Goal: Transaction & Acquisition: Book appointment/travel/reservation

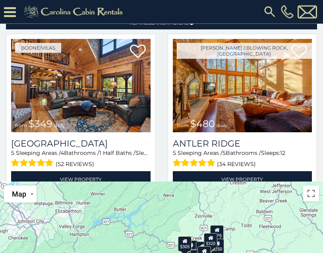
scroll to position [108, 0]
click at [56, 115] on img at bounding box center [80, 85] width 139 height 93
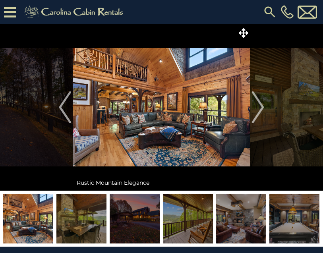
click at [248, 110] on img at bounding box center [161, 107] width 177 height 167
click at [254, 106] on img "Next" at bounding box center [258, 107] width 12 height 32
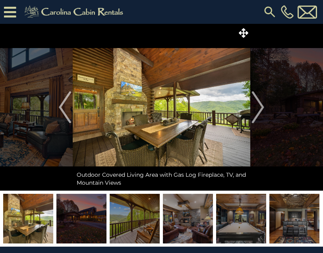
click at [253, 103] on img "Next" at bounding box center [258, 107] width 12 height 32
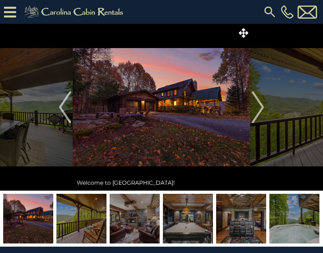
click at [252, 113] on img "Next" at bounding box center [258, 107] width 12 height 32
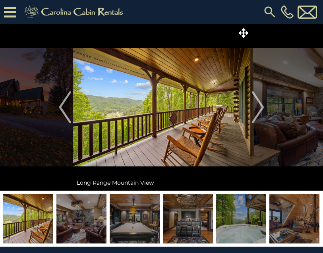
click at [254, 107] on img "Next" at bounding box center [258, 107] width 12 height 32
click at [63, 110] on img "Previous" at bounding box center [65, 107] width 12 height 32
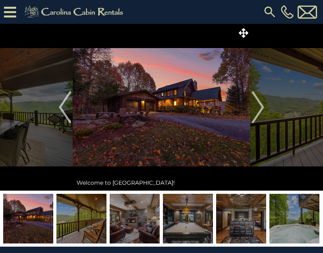
click at [67, 107] on img "Previous" at bounding box center [65, 107] width 12 height 32
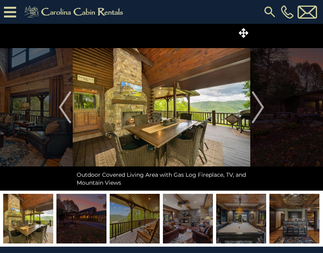
click at [67, 115] on img "Previous" at bounding box center [65, 107] width 12 height 32
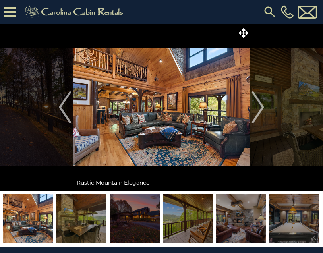
click at [65, 110] on img "Previous" at bounding box center [65, 107] width 12 height 32
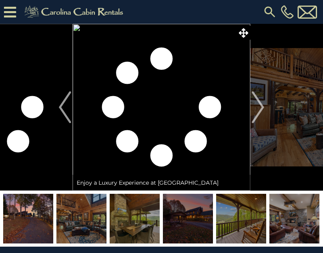
click at [259, 114] on img "Next" at bounding box center [258, 107] width 12 height 32
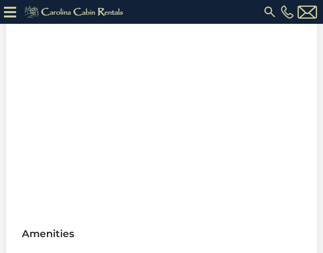
scroll to position [577, 0]
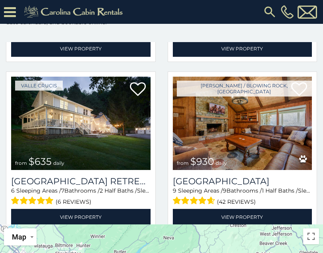
scroll to position [511, 0]
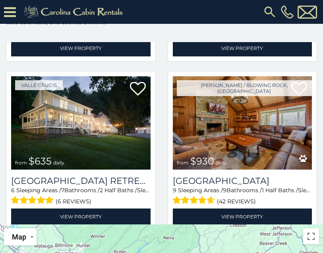
click at [283, 156] on img at bounding box center [242, 122] width 139 height 93
click at [283, 137] on img at bounding box center [242, 122] width 139 height 93
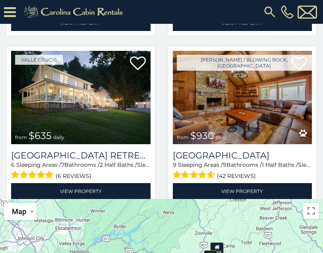
click at [274, 127] on img at bounding box center [242, 97] width 139 height 93
click at [273, 135] on img at bounding box center [242, 97] width 139 height 93
click at [269, 134] on img at bounding box center [242, 97] width 139 height 93
click at [273, 158] on h3 "[GEOGRAPHIC_DATA]" at bounding box center [242, 155] width 139 height 11
click at [249, 161] on h3 "[GEOGRAPHIC_DATA]" at bounding box center [242, 155] width 139 height 11
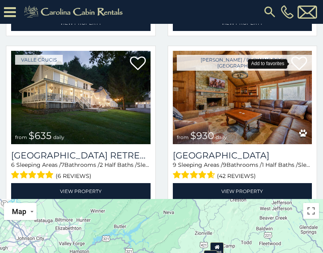
click at [294, 67] on icon at bounding box center [299, 64] width 16 height 16
click at [281, 129] on img at bounding box center [242, 97] width 139 height 93
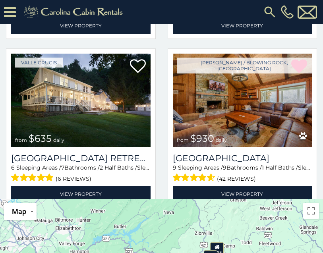
click at [300, 146] on img at bounding box center [242, 100] width 139 height 93
click at [295, 158] on h3 "Appalachian Mountain Lodge" at bounding box center [242, 158] width 139 height 11
click at [289, 147] on img at bounding box center [242, 100] width 139 height 93
click at [285, 129] on img at bounding box center [242, 100] width 139 height 93
click at [281, 130] on img at bounding box center [242, 100] width 139 height 93
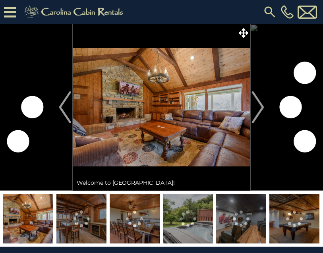
click at [241, 175] on div "Welcome to [GEOGRAPHIC_DATA]!" at bounding box center [161, 183] width 177 height 16
click at [258, 172] on button "Next" at bounding box center [257, 107] width 15 height 167
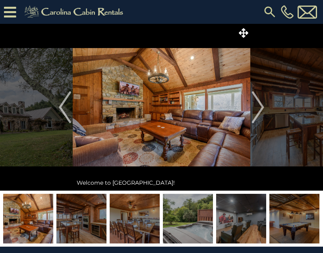
click at [200, 157] on img at bounding box center [161, 107] width 177 height 167
click at [192, 184] on div "Welcome to Appalachian Mountain Lodge!" at bounding box center [161, 183] width 177 height 16
click at [204, 144] on img at bounding box center [161, 107] width 177 height 167
click at [213, 127] on img at bounding box center [161, 107] width 177 height 167
click at [237, 40] on img at bounding box center [161, 107] width 177 height 167
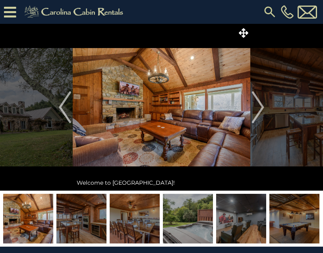
click at [241, 33] on icon at bounding box center [243, 33] width 10 height 10
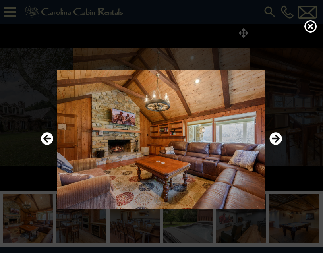
click at [307, 33] on icon at bounding box center [310, 26] width 13 height 13
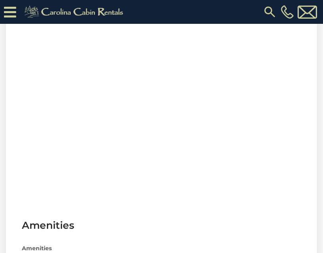
scroll to position [416, 0]
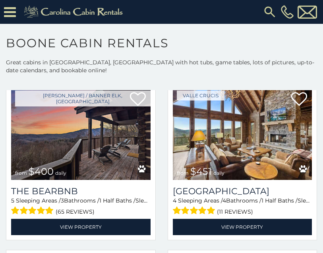
scroll to position [719, 0]
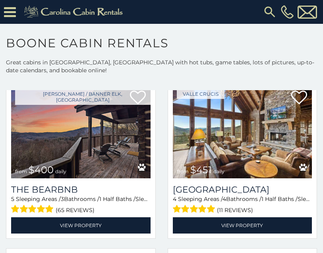
click at [281, 226] on link "View Property" at bounding box center [242, 225] width 139 height 16
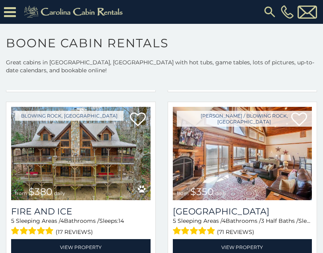
scroll to position [1710, 0]
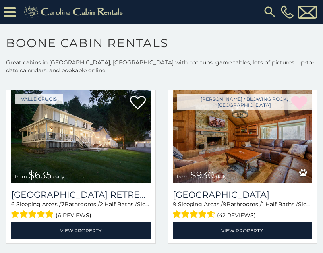
scroll to position [537, 0]
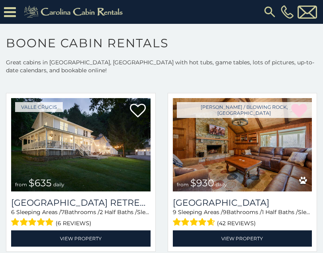
click at [285, 191] on img at bounding box center [242, 144] width 139 height 93
click at [285, 207] on h3 "[GEOGRAPHIC_DATA]" at bounding box center [242, 202] width 139 height 11
click at [271, 208] on h3 "[GEOGRAPHIC_DATA]" at bounding box center [242, 202] width 139 height 11
click at [266, 217] on div "(42 reviews)" at bounding box center [242, 222] width 139 height 12
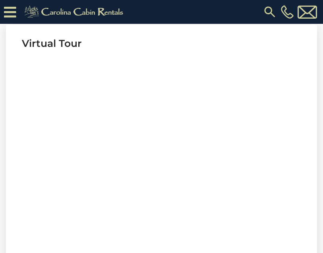
scroll to position [334, 0]
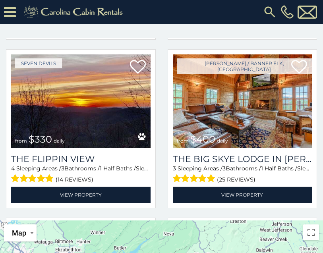
scroll to position [866, 0]
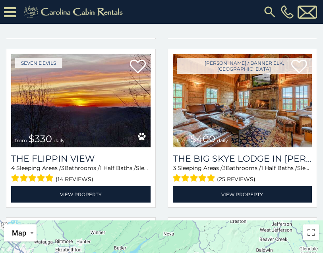
click at [277, 199] on link "View Property" at bounding box center [242, 194] width 139 height 16
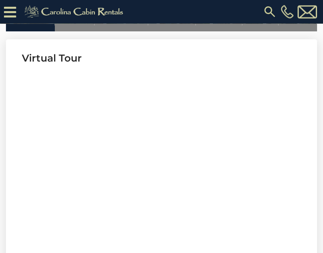
scroll to position [354, 0]
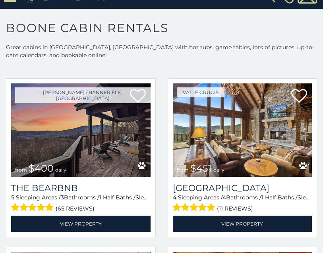
scroll to position [707, 0]
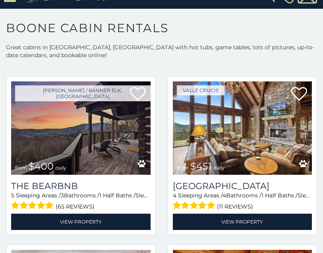
click at [287, 182] on h3 "[GEOGRAPHIC_DATA]" at bounding box center [242, 186] width 139 height 11
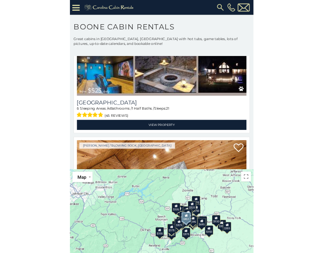
scroll to position [15, 0]
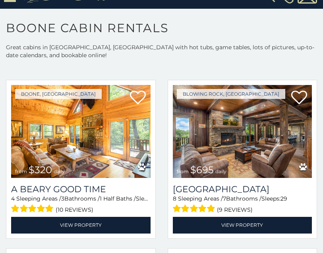
scroll to position [1879, 0]
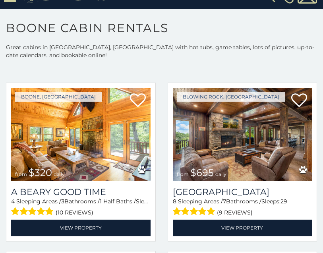
click at [110, 174] on img at bounding box center [80, 134] width 139 height 93
click at [134, 223] on link "View Property" at bounding box center [80, 227] width 139 height 16
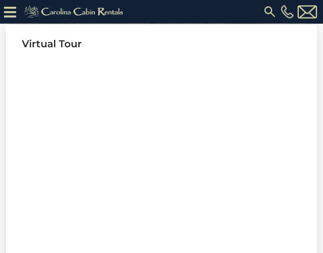
scroll to position [353, 0]
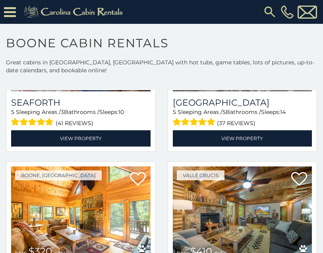
scroll to position [1481, 0]
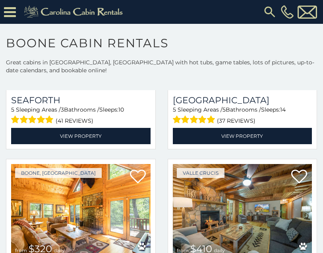
click at [113, 223] on img at bounding box center [80, 210] width 139 height 93
click at [111, 214] on img at bounding box center [80, 210] width 139 height 93
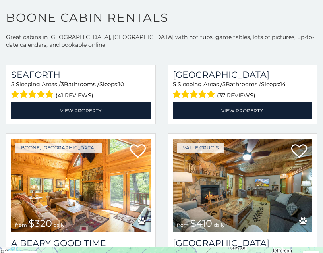
click at [131, 181] on img at bounding box center [80, 184] width 139 height 93
click at [123, 196] on img at bounding box center [80, 184] width 139 height 93
click at [115, 221] on img at bounding box center [80, 184] width 139 height 93
click at [125, 192] on img at bounding box center [80, 184] width 139 height 93
click at [122, 182] on img at bounding box center [80, 184] width 139 height 93
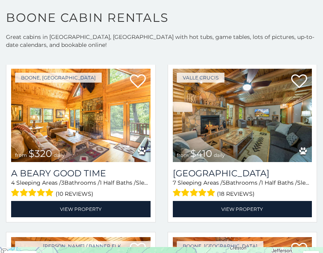
click at [119, 210] on link "View Property" at bounding box center [80, 209] width 139 height 16
click at [90, 211] on link "View Property" at bounding box center [80, 209] width 139 height 16
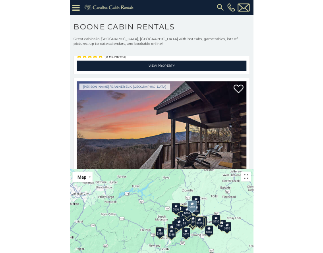
scroll to position [25, 0]
